Goal: Task Accomplishment & Management: Use online tool/utility

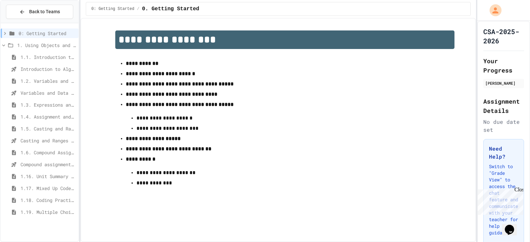
click at [62, 167] on span "Compound assignment operators - Quiz" at bounding box center [48, 164] width 55 height 7
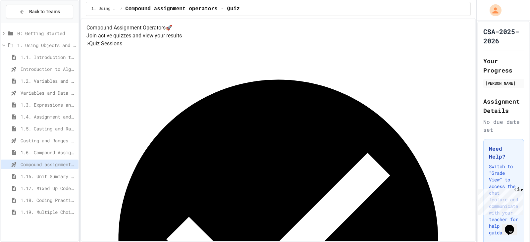
click at [34, 217] on div "1.19. Multiple Choice Exercises for Unit 1a (1.1-1.6)" at bounding box center [40, 212] width 78 height 10
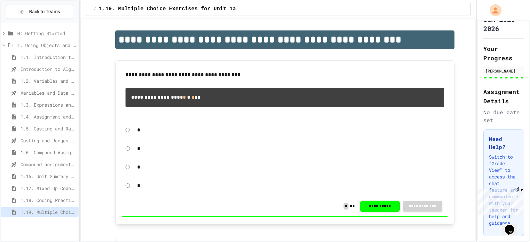
scroll to position [68, 0]
click at [519, 188] on div "Close" at bounding box center [518, 191] width 8 height 8
click at [33, 196] on div "1.18. Coding Practice 1a (1.1-1.6)" at bounding box center [40, 200] width 78 height 10
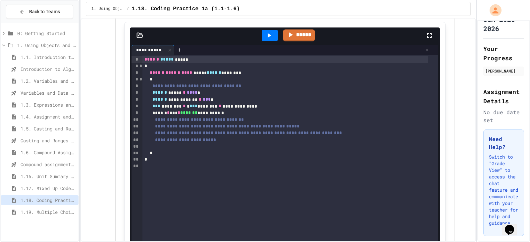
scroll to position [5746, 0]
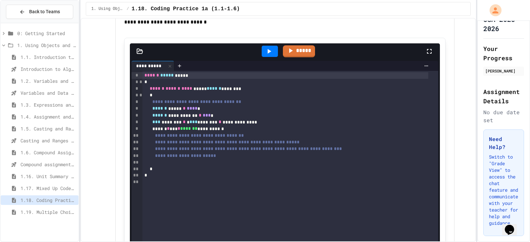
click at [62, 213] on span "1.19. Multiple Choice Exercises for Unit 1a (1.1-1.6)" at bounding box center [48, 212] width 55 height 7
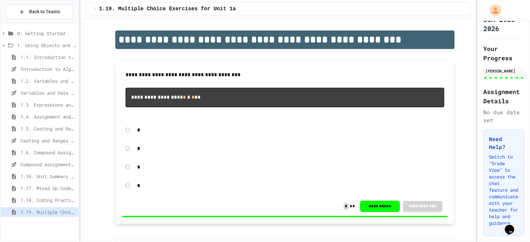
click at [232, 156] on div "*" at bounding box center [291, 148] width 314 height 15
click at [202, 153] on div "*" at bounding box center [291, 148] width 314 height 15
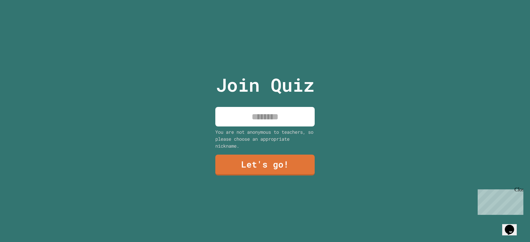
click at [253, 122] on input at bounding box center [264, 117] width 99 height 20
type input "****"
click at [259, 168] on link "Let's go!" at bounding box center [265, 165] width 100 height 22
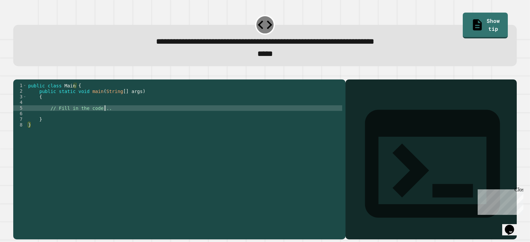
click at [113, 118] on div "public class Main { public static void main ( String [ ] args ) { // Fill in th…" at bounding box center [184, 150] width 315 height 135
click at [114, 120] on div "public class Main { public static void main ( String [ ] args ) { // Fill in th…" at bounding box center [184, 145] width 315 height 124
click at [114, 120] on div "public class Main { public static void main ( String [ ] args ) { // Fill in th…" at bounding box center [184, 150] width 315 height 135
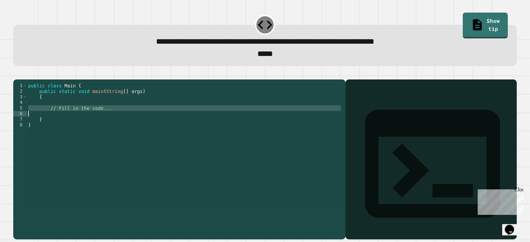
click at [114, 120] on div "public class Main { public static void main ( String [ ] args ) { // Fill in th…" at bounding box center [184, 145] width 315 height 124
type textarea "*"
type textarea "**********"
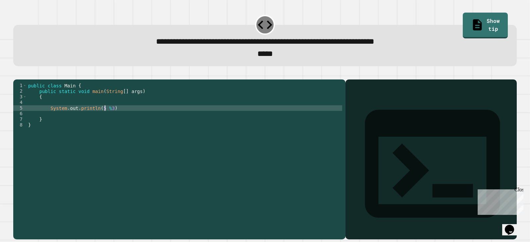
scroll to position [0, 6]
type textarea "**********"
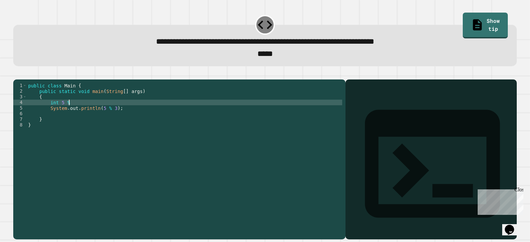
scroll to position [0, 3]
type textarea "*"
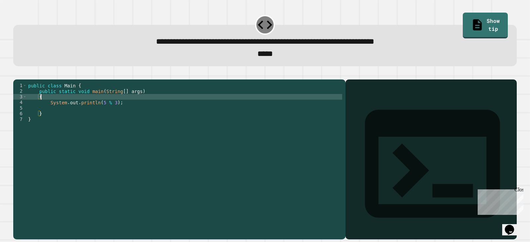
type textarea "*"
click at [17, 74] on icon "button" at bounding box center [17, 74] width 0 height 0
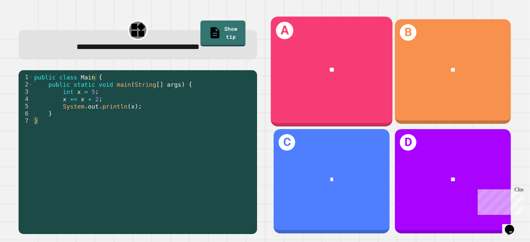
click at [339, 81] on div "**" at bounding box center [332, 70] width 122 height 36
click at [319, 76] on div "**" at bounding box center [332, 70] width 122 height 36
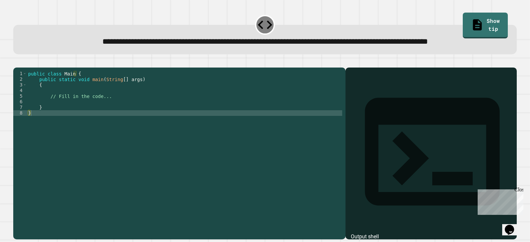
click at [72, 112] on div "public class Main { public static void main ( String [ ] args ) { // Fill in th…" at bounding box center [184, 138] width 315 height 135
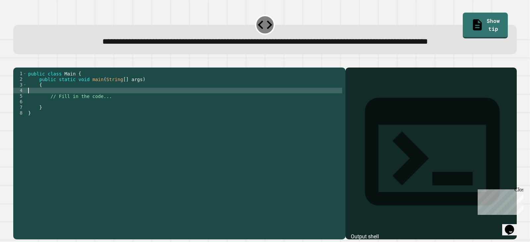
click at [66, 105] on div "public class Main { public static void main ( String [ ] args ) { // Fill in th…" at bounding box center [184, 138] width 315 height 135
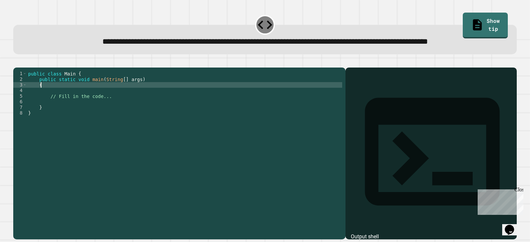
click at [69, 108] on div "public class Main { public static void main ( String [ ] args ) { // Fill in th…" at bounding box center [184, 138] width 315 height 135
type textarea "*"
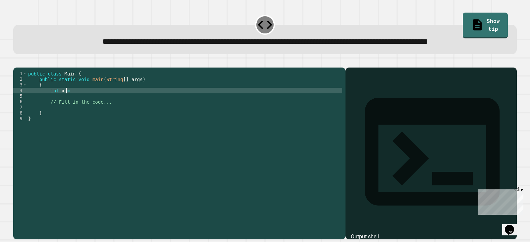
scroll to position [0, 2]
type textarea "**********"
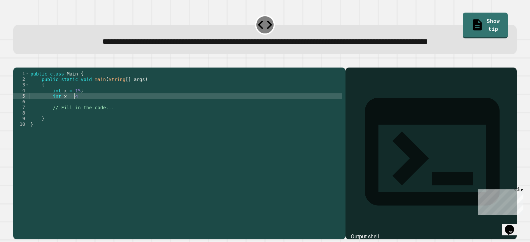
scroll to position [0, 3]
type textarea "**********"
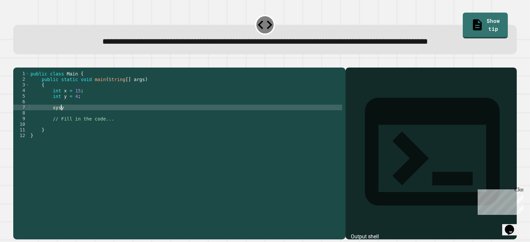
scroll to position [0, 2]
type textarea "*"
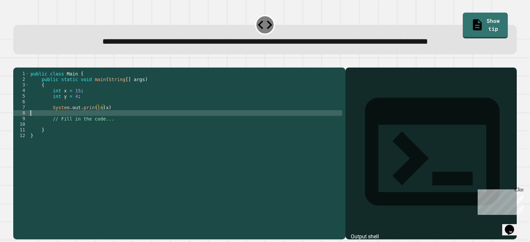
click at [105, 134] on div "public class Main { public static void main ( String [ ] args ) { int x = 15 ; …" at bounding box center [185, 138] width 313 height 135
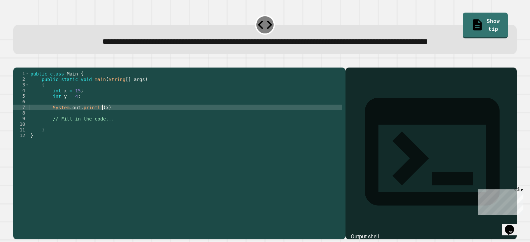
click at [101, 131] on div "public class Main { public static void main ( String [ ] args ) { int x = 15 ; …" at bounding box center [185, 138] width 313 height 135
click at [109, 150] on div "public class Main { public static void main ( String [ ] args ) { int x = 15 ; …" at bounding box center [185, 138] width 313 height 135
click at [107, 130] on div "public class Main { public static void main ( String [ ] args ) { int x = 15 ; …" at bounding box center [185, 138] width 313 height 135
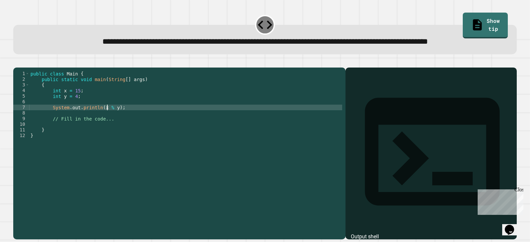
scroll to position [0, 5]
type textarea "**********"
click at [17, 62] on icon "button" at bounding box center [17, 62] width 0 height 0
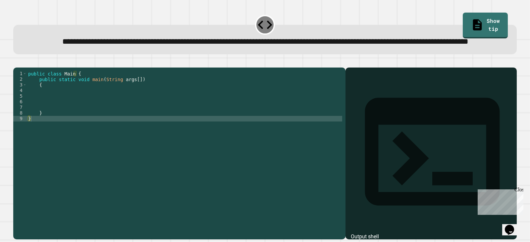
click at [225, 114] on div "public class Main { public static void main ( String args [ ]) { } }" at bounding box center [184, 138] width 315 height 135
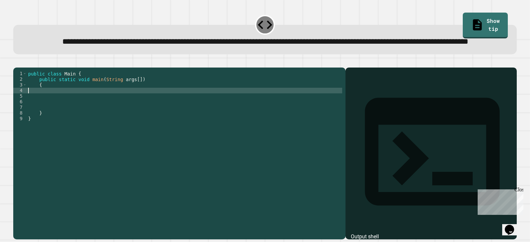
type textarea "*"
type textarea "**********"
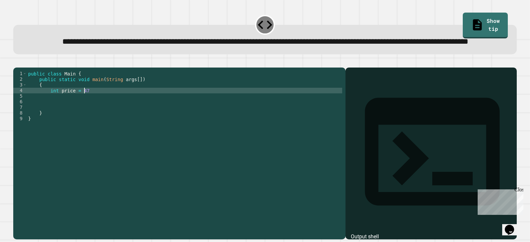
scroll to position [0, 1]
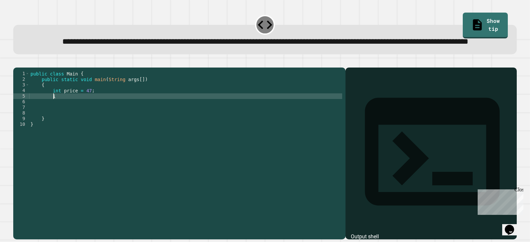
type textarea "*"
type textarea "**********"
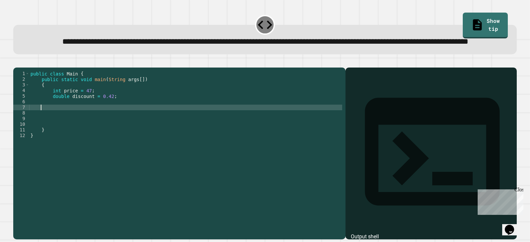
scroll to position [0, 0]
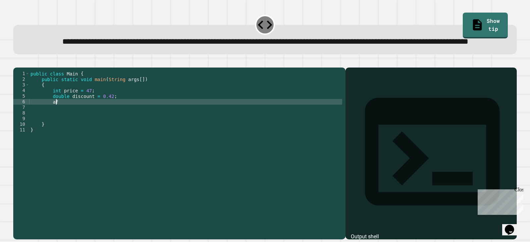
type textarea "*"
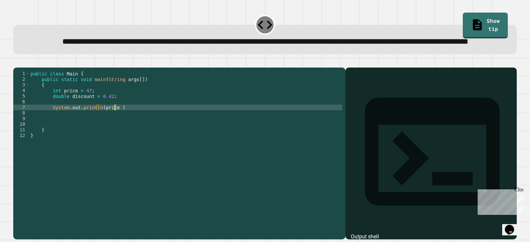
scroll to position [0, 6]
type textarea "**********"
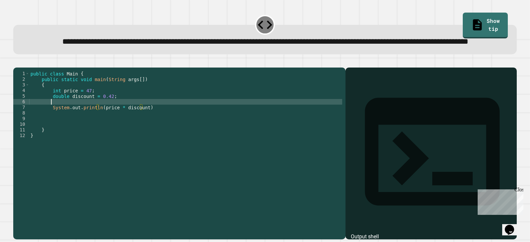
scroll to position [0, 1]
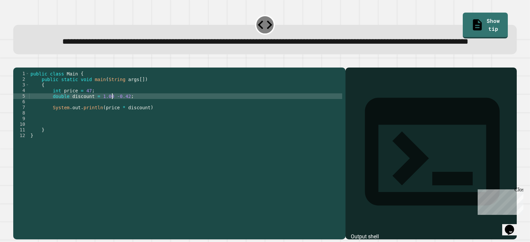
type textarea "**********"
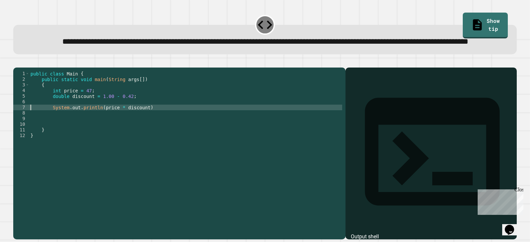
click at [146, 129] on div "public class Main { public static void main ( String args [ ]) { int price = 47…" at bounding box center [185, 138] width 313 height 135
click at [124, 120] on div "public class Main { public static void main ( String args [ ]) { int price = 47…" at bounding box center [185, 138] width 313 height 135
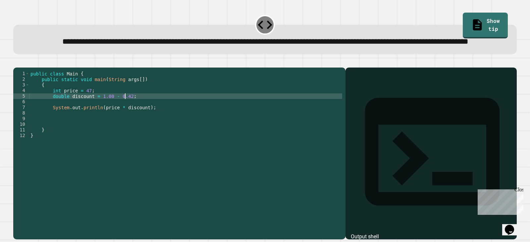
scroll to position [0, 7]
drag, startPoint x: 124, startPoint y: 120, endPoint x: 98, endPoint y: 121, distance: 26.5
click at [98, 121] on div "public class Main { public static void main ( String args [ ]) { int price = 47…" at bounding box center [185, 138] width 313 height 135
click at [23, 68] on icon "button" at bounding box center [21, 66] width 4 height 5
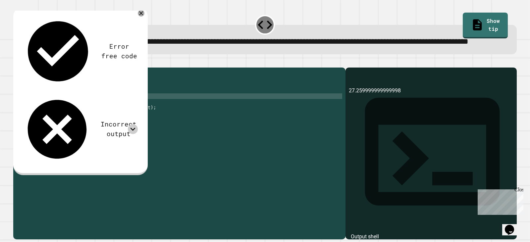
click at [131, 124] on icon at bounding box center [133, 129] width 10 height 10
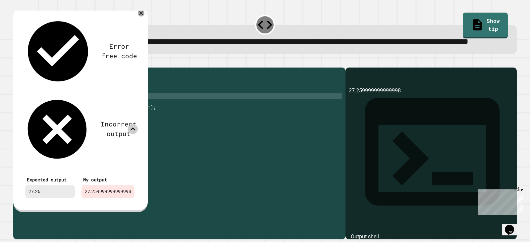
click at [131, 124] on icon at bounding box center [133, 129] width 10 height 10
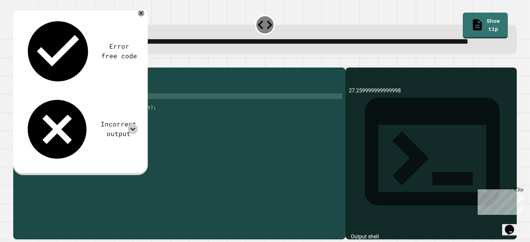
click at [132, 128] on icon at bounding box center [132, 129] width 5 height 3
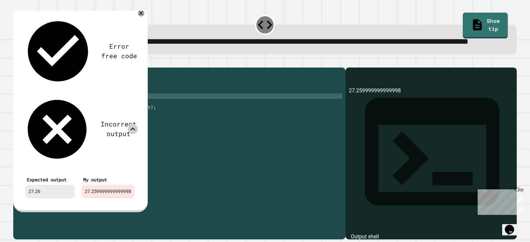
click at [130, 124] on icon at bounding box center [133, 129] width 10 height 10
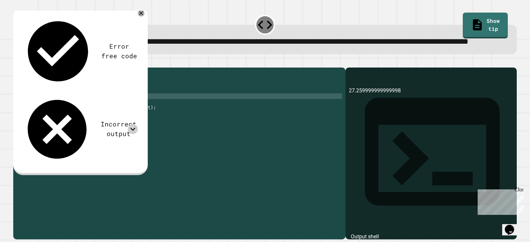
click at [107, 119] on div "public class Main { public static void main ( String args [ ]) { int price = 47…" at bounding box center [185, 138] width 313 height 135
click at [119, 130] on div "public class Main { public static void main ( String args [ ]) { int price = 47…" at bounding box center [185, 138] width 313 height 135
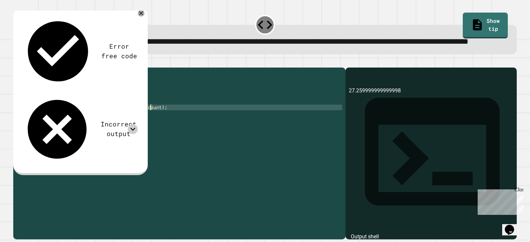
scroll to position [0, 9]
click at [17, 62] on button "button" at bounding box center [17, 62] width 0 height 0
click at [133, 124] on icon at bounding box center [133, 129] width 10 height 10
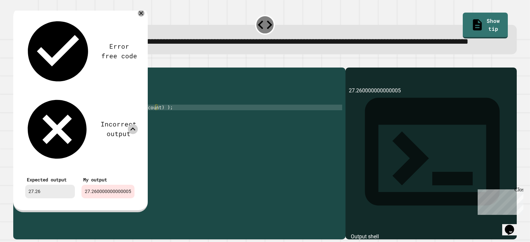
click at [131, 124] on icon at bounding box center [133, 129] width 10 height 10
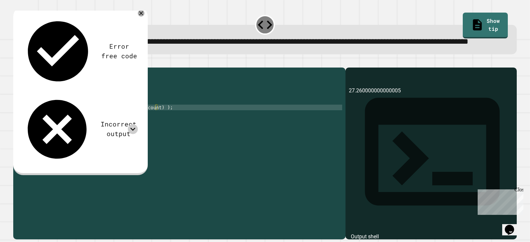
click at [155, 131] on div "public class Main { public static void main ( String args [ ]) { int price = 47…" at bounding box center [185, 138] width 313 height 135
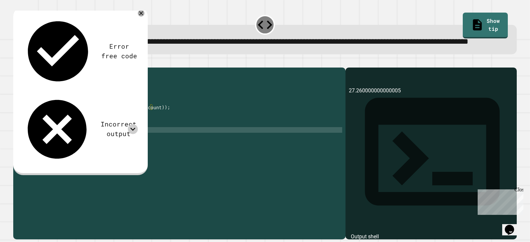
click at [124, 152] on div "public class Main { public static void main ( String args [ ]) { int price = 47…" at bounding box center [185, 138] width 313 height 135
click at [132, 124] on icon at bounding box center [133, 129] width 10 height 10
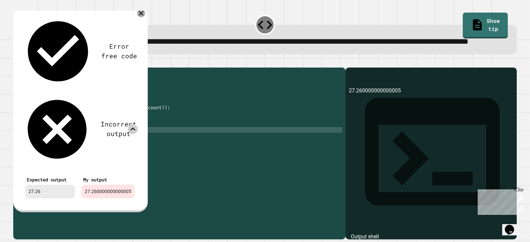
click at [143, 17] on icon at bounding box center [141, 13] width 8 height 8
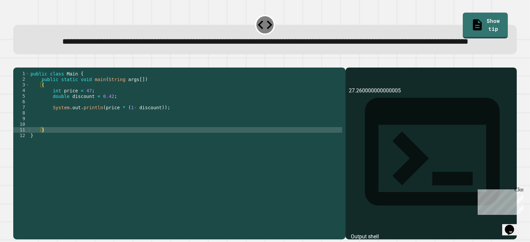
click at [118, 119] on div "public class Main { public static void main ( String args [ ]) { int price = 47…" at bounding box center [185, 138] width 313 height 135
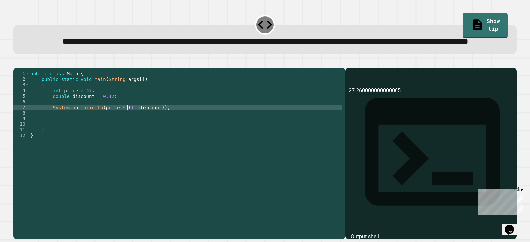
click at [128, 130] on div "public class Main { public static void main ( String args [ ]) { int price = 47…" at bounding box center [185, 138] width 313 height 135
click at [121, 120] on div "public class Main { public static void main ( String args [ ]) { int price = 47…" at bounding box center [185, 138] width 313 height 135
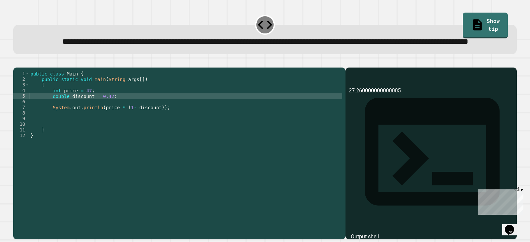
type textarea "**********"
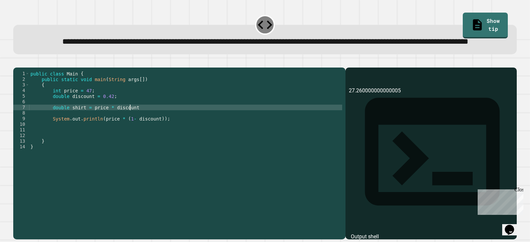
scroll to position [0, 7]
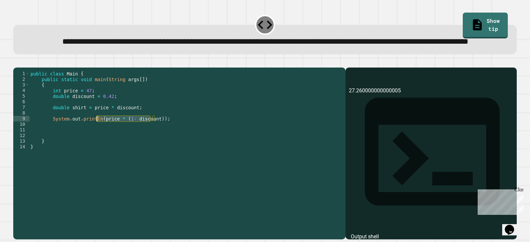
drag, startPoint x: 151, startPoint y: 142, endPoint x: 98, endPoint y: 141, distance: 53.3
click at [98, 141] on div "public class Main { public static void main ( String args [ ]) { int price = 47…" at bounding box center [185, 138] width 313 height 135
click at [135, 148] on div "public class Main { public static void main ( String args [ ]) { int price = 47…" at bounding box center [185, 138] width 313 height 135
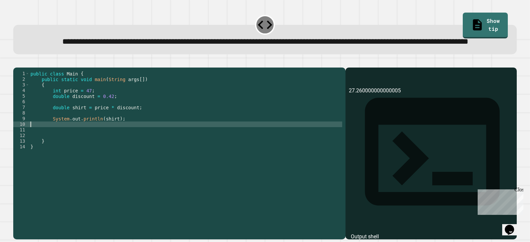
scroll to position [0, 0]
click at [98, 141] on div "public class Main { public static void main ( String args [ ]) { int price = 47…" at bounding box center [185, 138] width 313 height 135
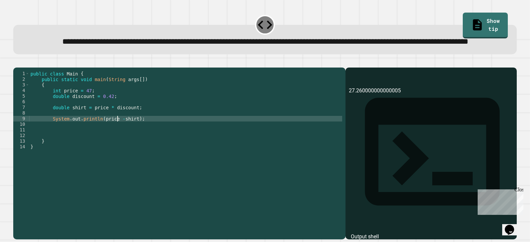
scroll to position [0, 6]
click at [70, 128] on div "public class Main { public static void main ( String args [ ]) { int price = 47…" at bounding box center [185, 138] width 313 height 135
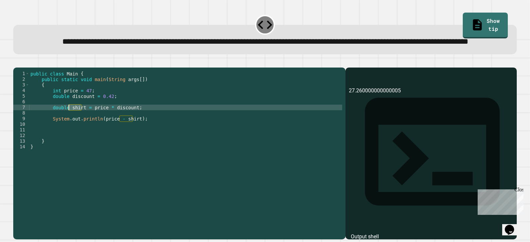
click at [70, 128] on div "public class Main { public static void main ( String args [ ]) { int price = 47…" at bounding box center [185, 138] width 313 height 135
type textarea "**********"
click at [17, 62] on icon "button" at bounding box center [17, 62] width 0 height 0
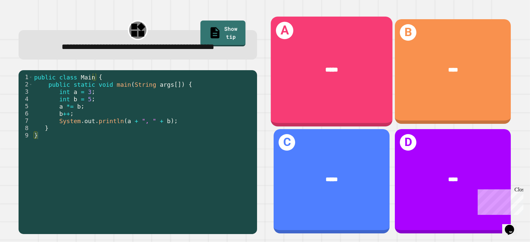
click at [327, 86] on div "A *****" at bounding box center [332, 72] width 122 height 110
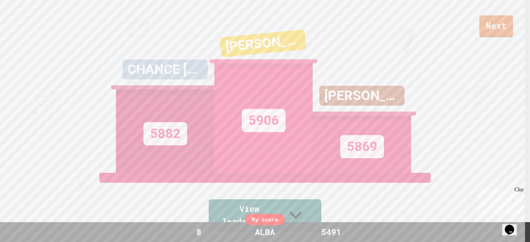
click at [493, 30] on link "Next" at bounding box center [496, 26] width 34 height 22
